Goal: Task Accomplishment & Management: Manage account settings

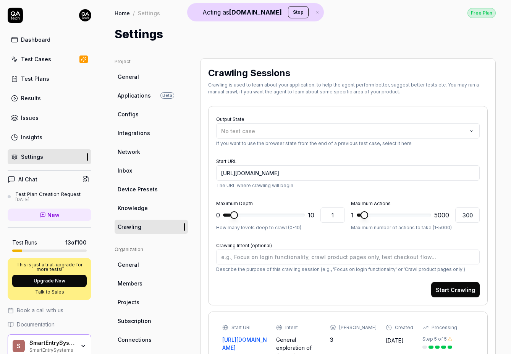
click at [291, 13] on button "Stop" at bounding box center [298, 12] width 21 height 12
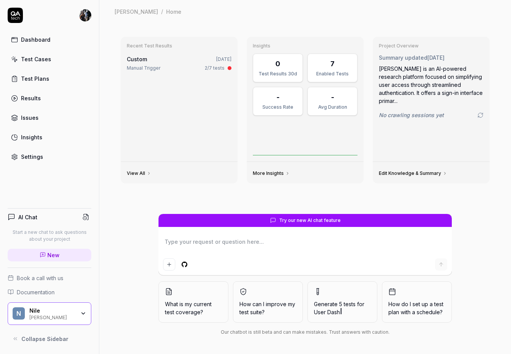
click at [89, 16] on html "Dashboard Test Cases Test Plans Results Issues Insights Settings AI Chat Start …" at bounding box center [255, 177] width 511 height 354
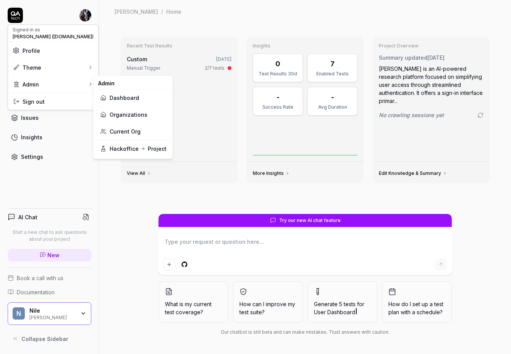
click at [116, 114] on link "Organizations" at bounding box center [133, 114] width 67 height 17
type textarea "*"
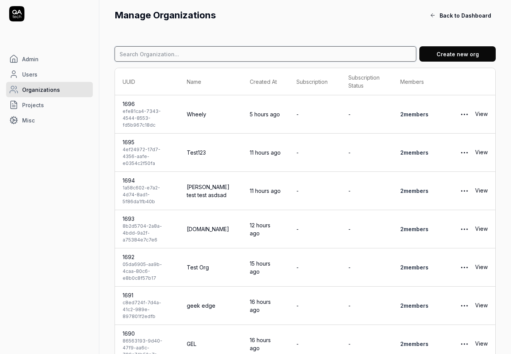
click at [239, 54] on input at bounding box center [266, 53] width 302 height 15
type input "selma"
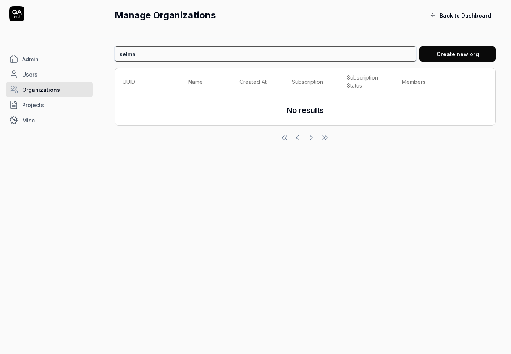
click at [195, 57] on input "selma" at bounding box center [266, 53] width 302 height 15
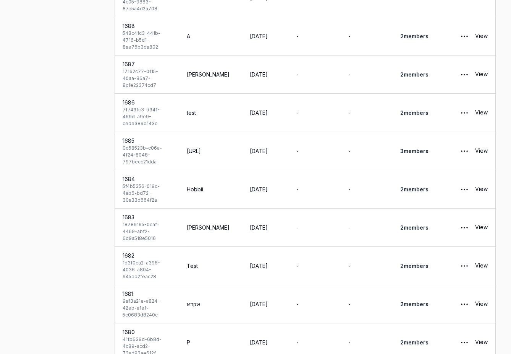
scroll to position [385, 0]
click at [487, 295] on link "View" at bounding box center [482, 302] width 13 height 15
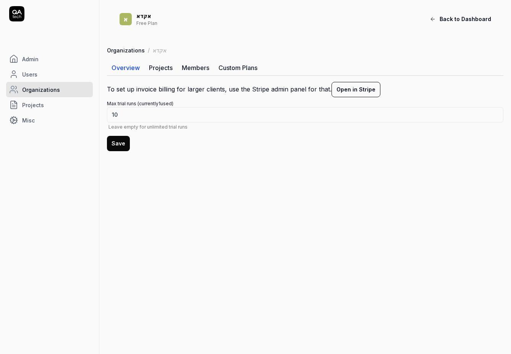
click at [33, 58] on span "Admin" at bounding box center [30, 59] width 16 height 8
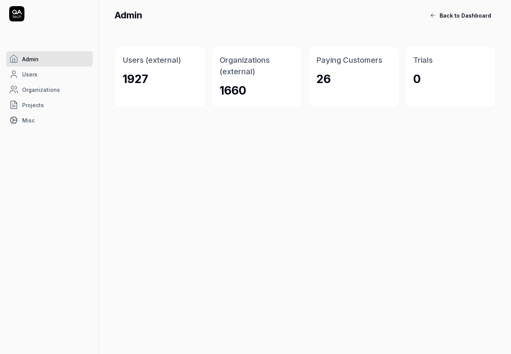
click at [39, 88] on span "Organizations" at bounding box center [41, 90] width 38 height 8
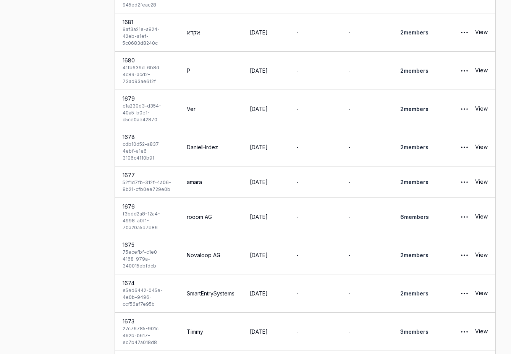
scroll to position [659, 0]
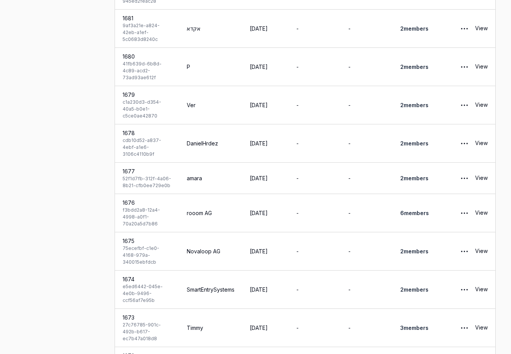
click at [483, 320] on link "View" at bounding box center [482, 327] width 13 height 15
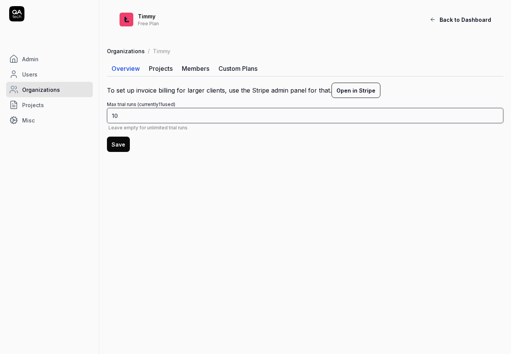
click at [147, 119] on input "10" at bounding box center [305, 115] width 397 height 15
type input "100"
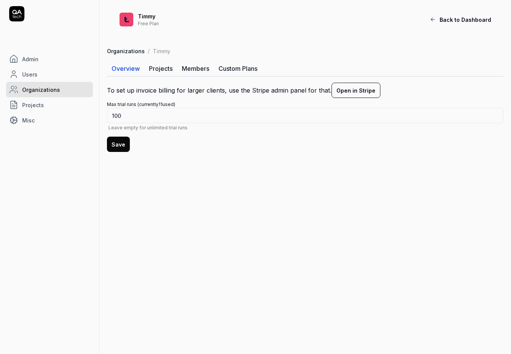
click at [120, 144] on button "Save" at bounding box center [118, 143] width 23 height 15
